Goal: Task Accomplishment & Management: Manage account settings

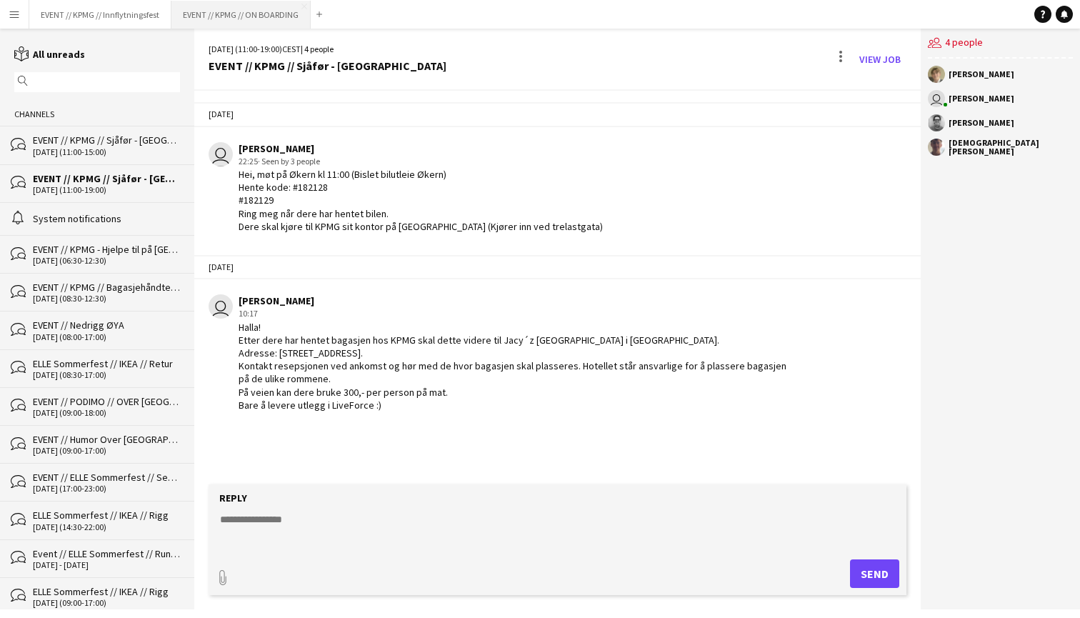
click at [234, 13] on button "EVENT // KPMG // ON BOARDING Close" at bounding box center [240, 15] width 139 height 28
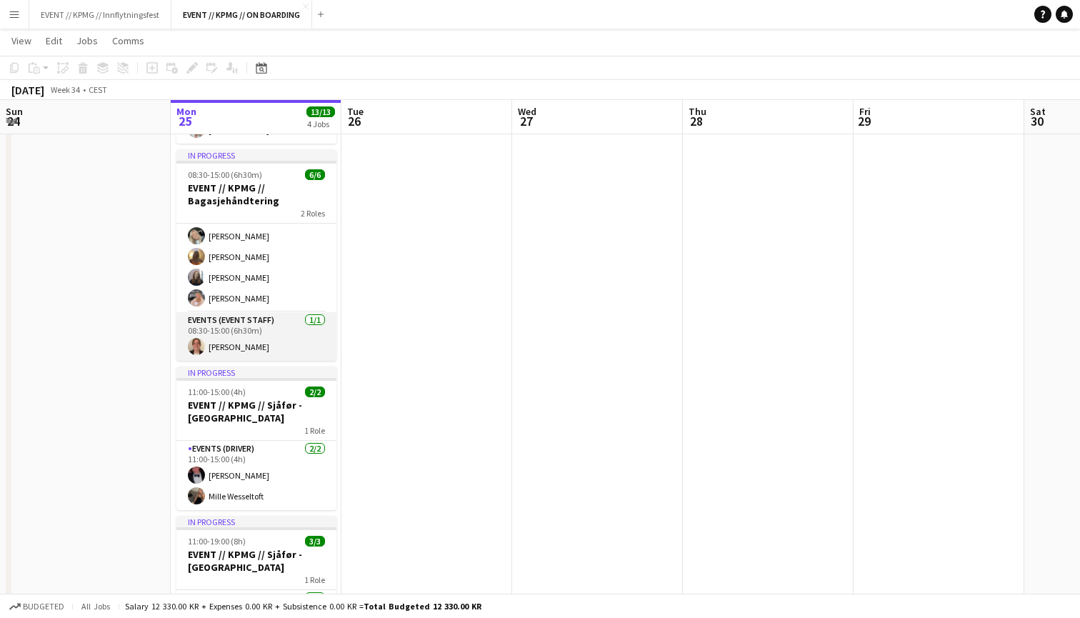
scroll to position [43, 0]
click at [299, 336] on app-card-role "Events (Event Staff) [DATE] 08:30-15:00 (6h30m) [PERSON_NAME]" at bounding box center [256, 336] width 160 height 49
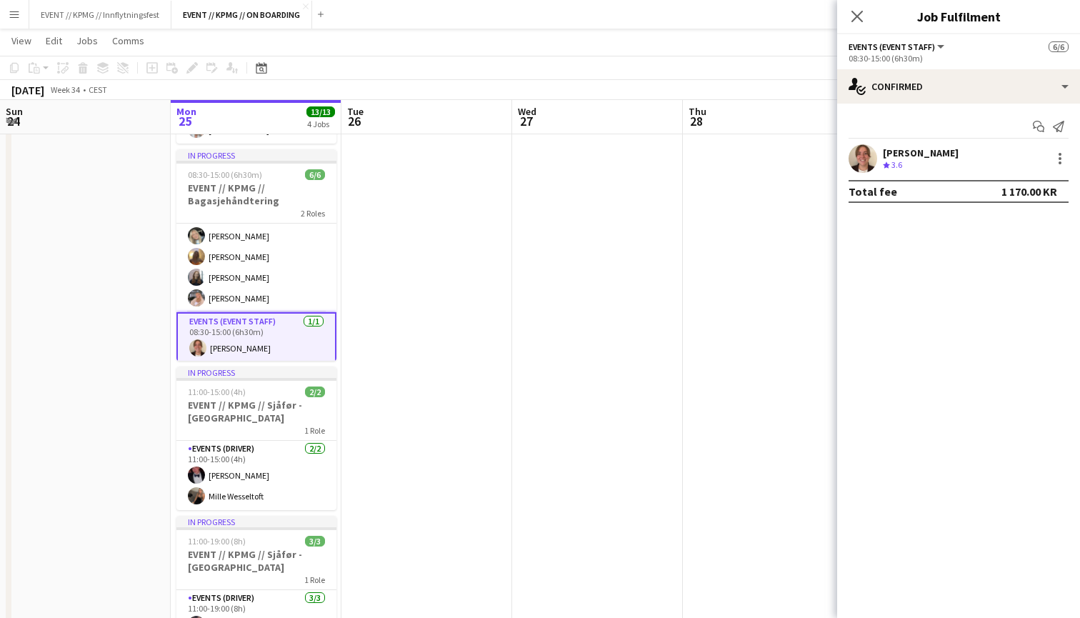
click at [954, 151] on div "[PERSON_NAME] Crew rating 3.6" at bounding box center [958, 158] width 243 height 29
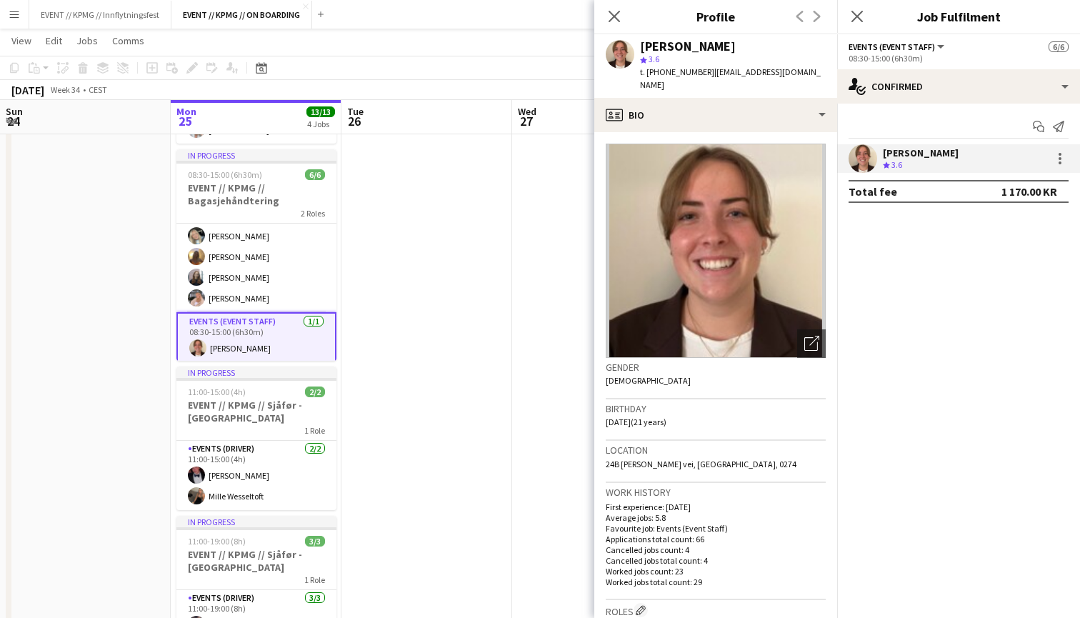
click at [544, 299] on app-date-cell at bounding box center [597, 339] width 171 height 746
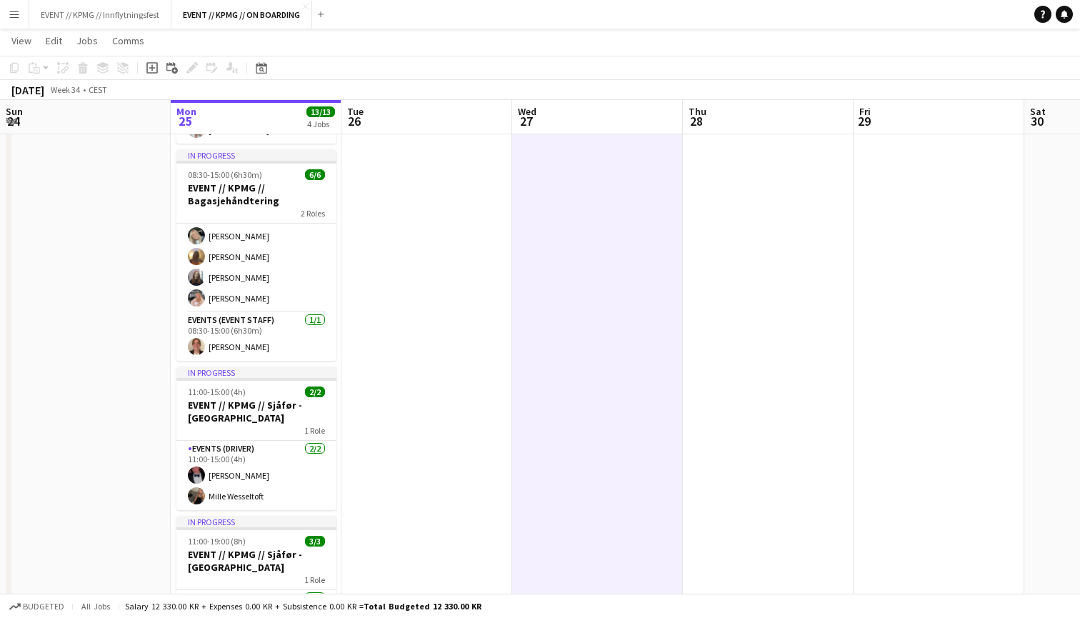
click at [749, 214] on app-date-cell at bounding box center [768, 339] width 171 height 746
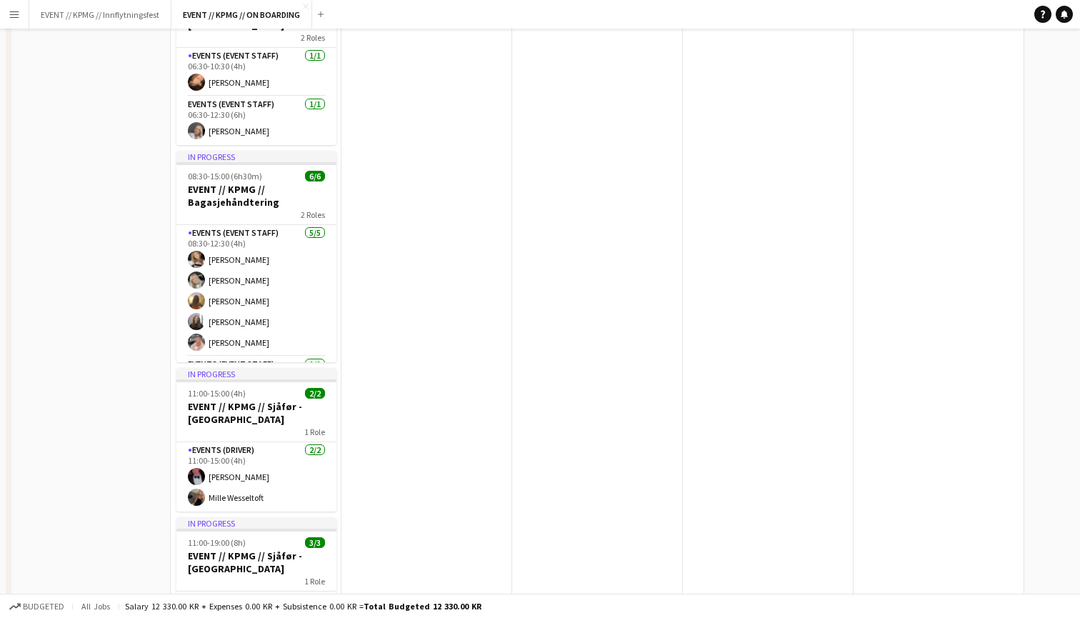
scroll to position [0, 0]
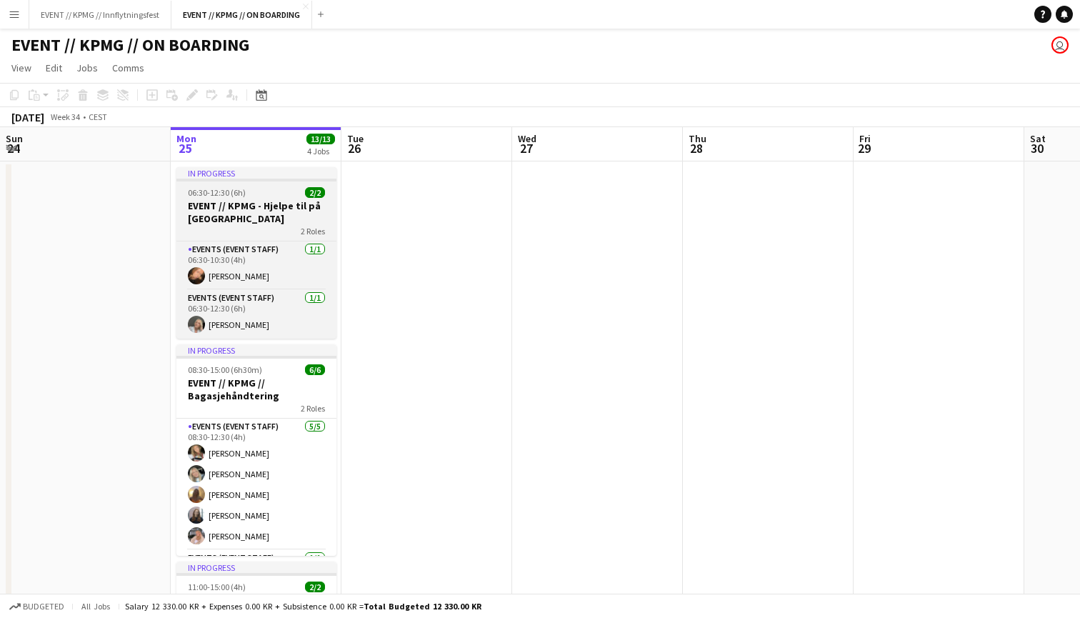
click at [261, 216] on h3 "EVENT // KPMG - Hjelpe til på [GEOGRAPHIC_DATA]" at bounding box center [256, 212] width 160 height 26
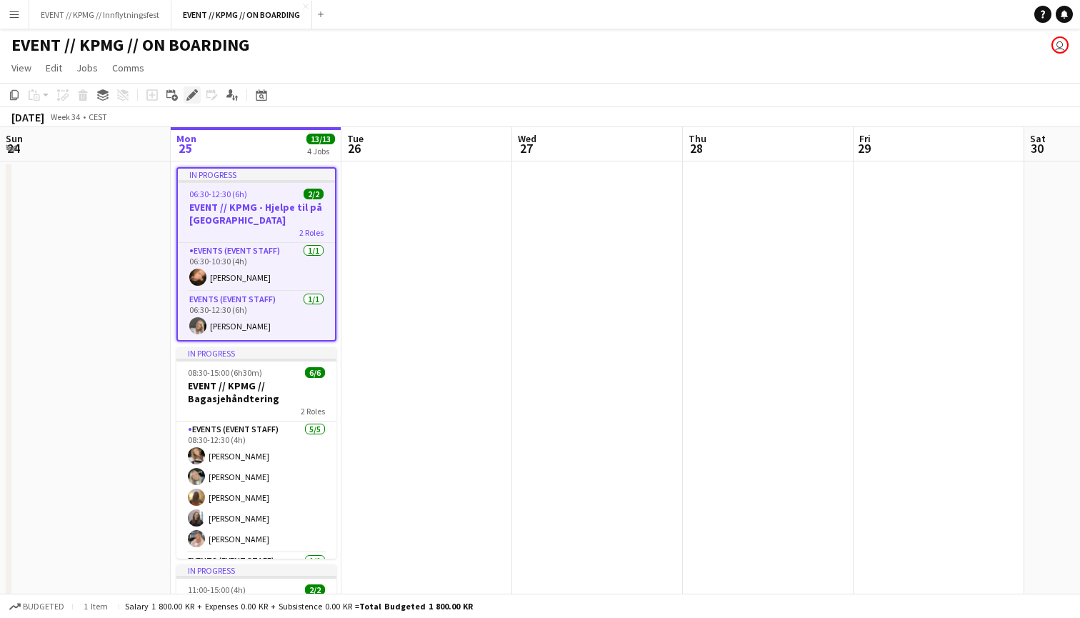
click at [199, 96] on div "Edit" at bounding box center [192, 94] width 17 height 17
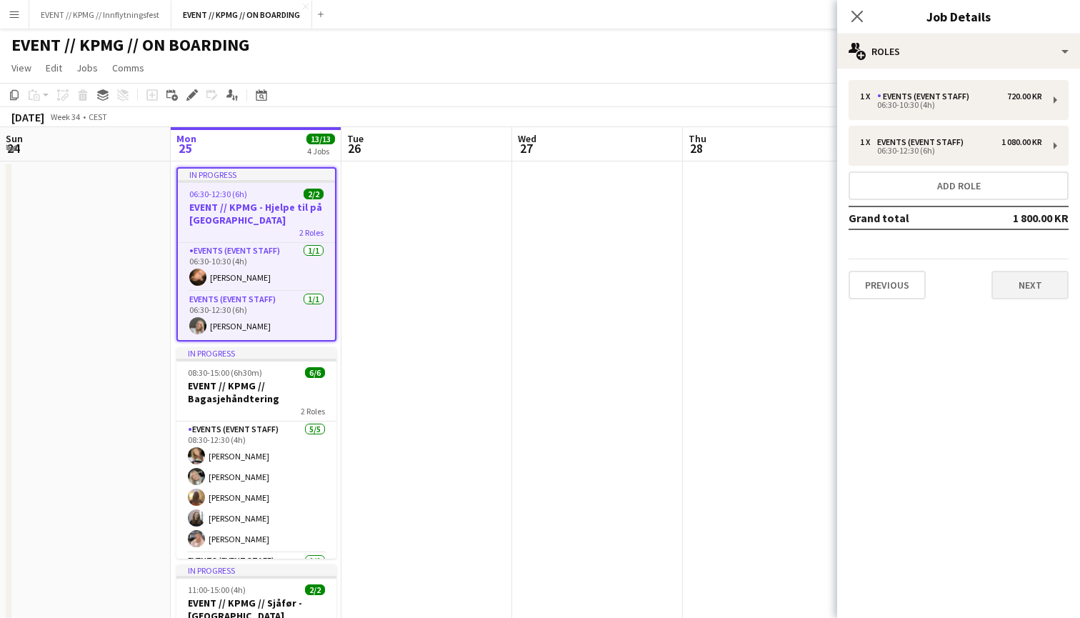
click at [1016, 272] on button "Next" at bounding box center [1029, 285] width 77 height 29
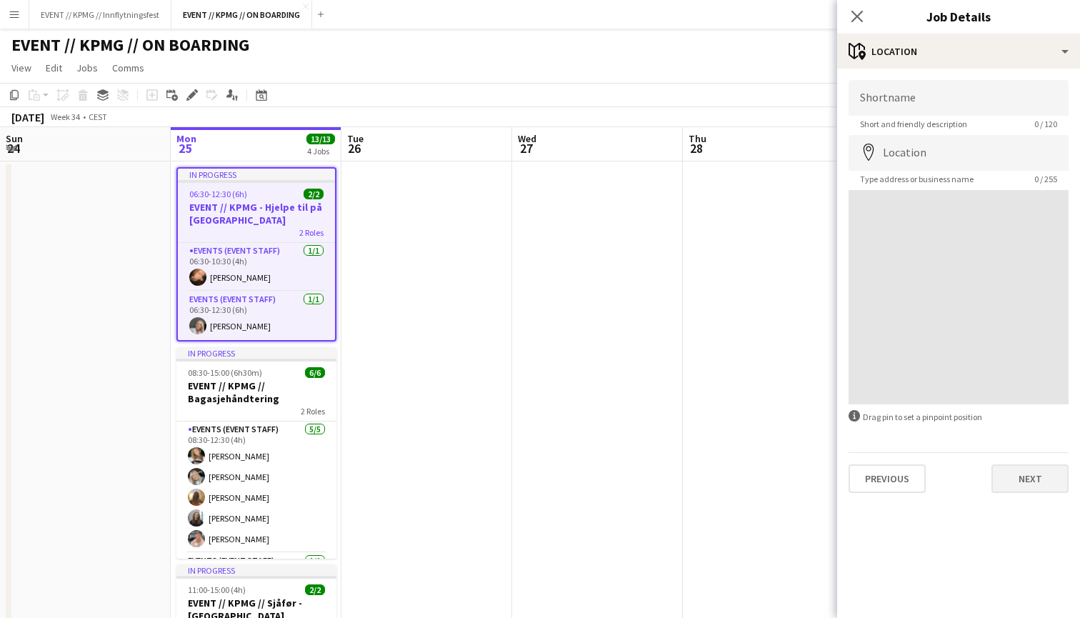
click at [1058, 487] on button "Next" at bounding box center [1029, 478] width 77 height 29
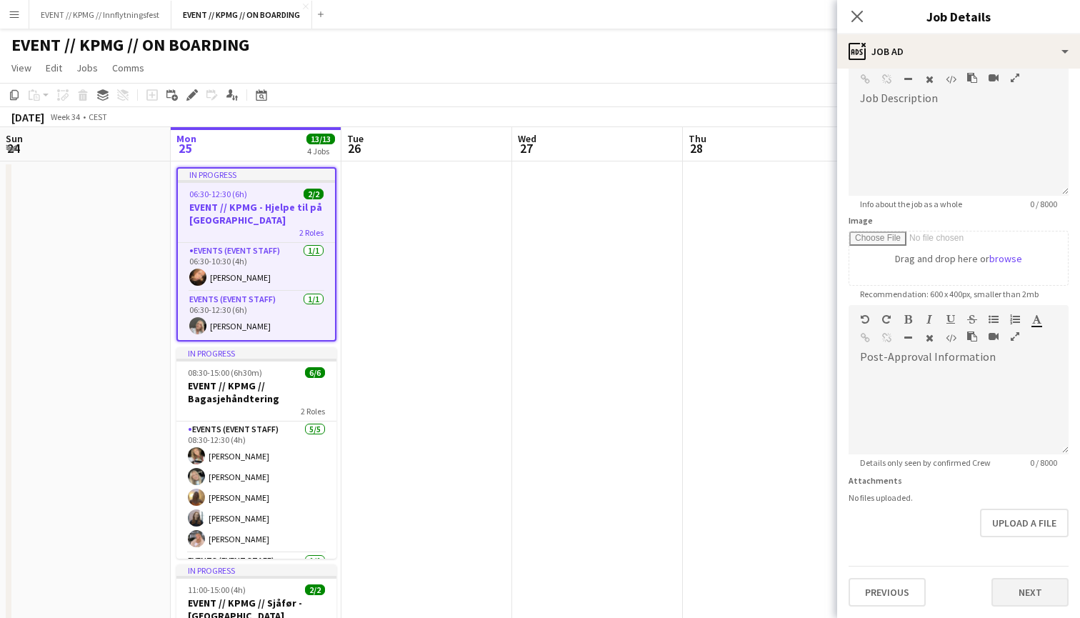
scroll to position [89, 0]
click at [1051, 581] on button "Next" at bounding box center [1029, 592] width 77 height 29
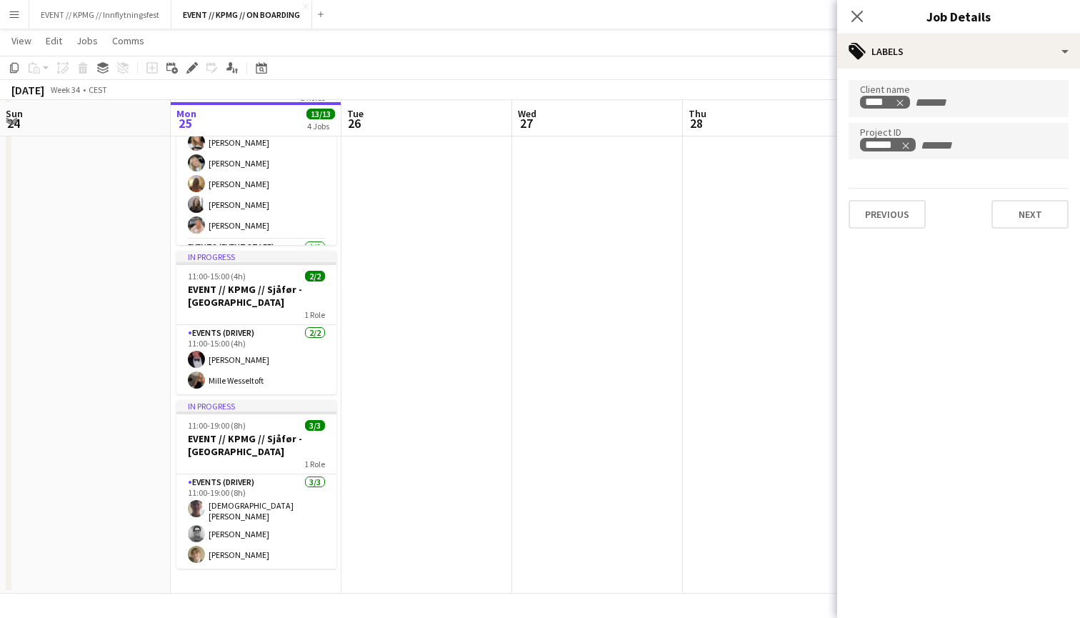
scroll to position [312, 0]
click at [664, 279] on app-date-cell at bounding box center [597, 221] width 171 height 746
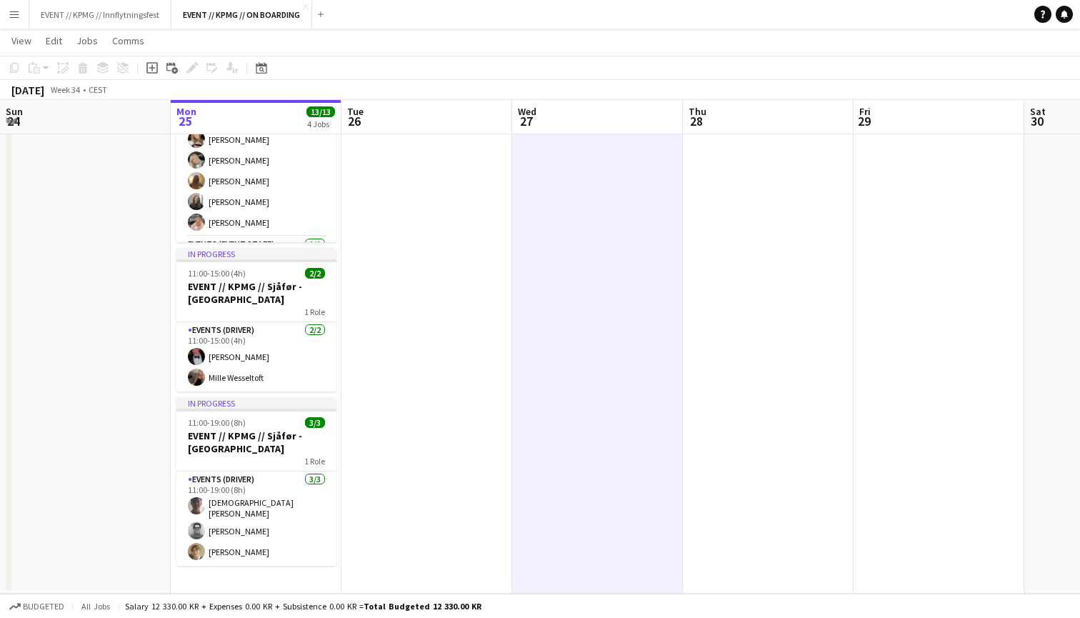
click at [494, 184] on app-date-cell at bounding box center [426, 221] width 171 height 746
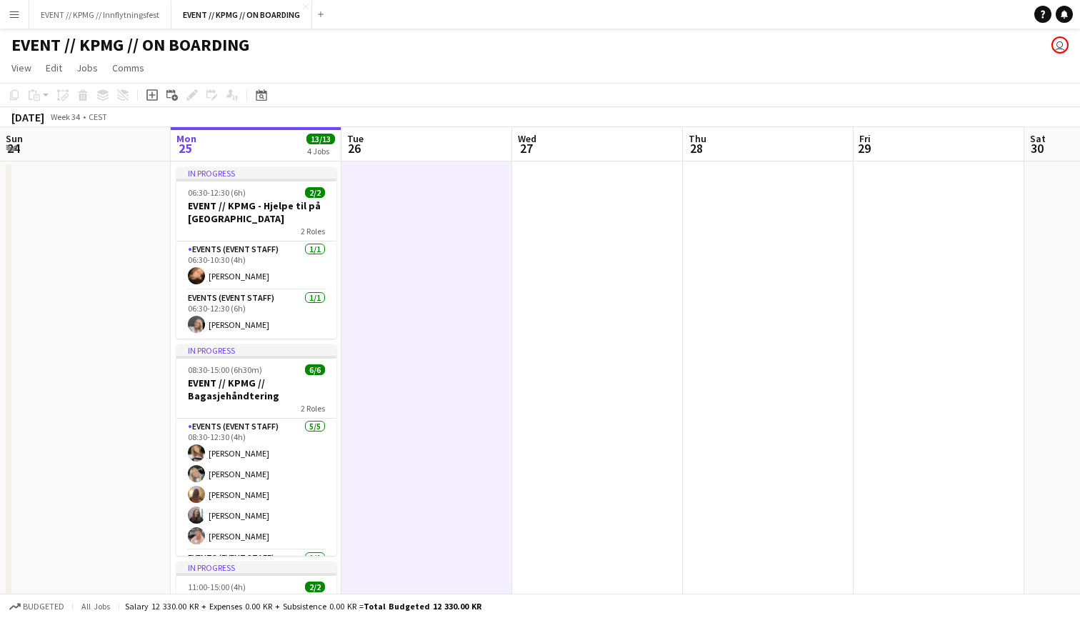
scroll to position [0, 0]
